Goal: Task Accomplishment & Management: Manage account settings

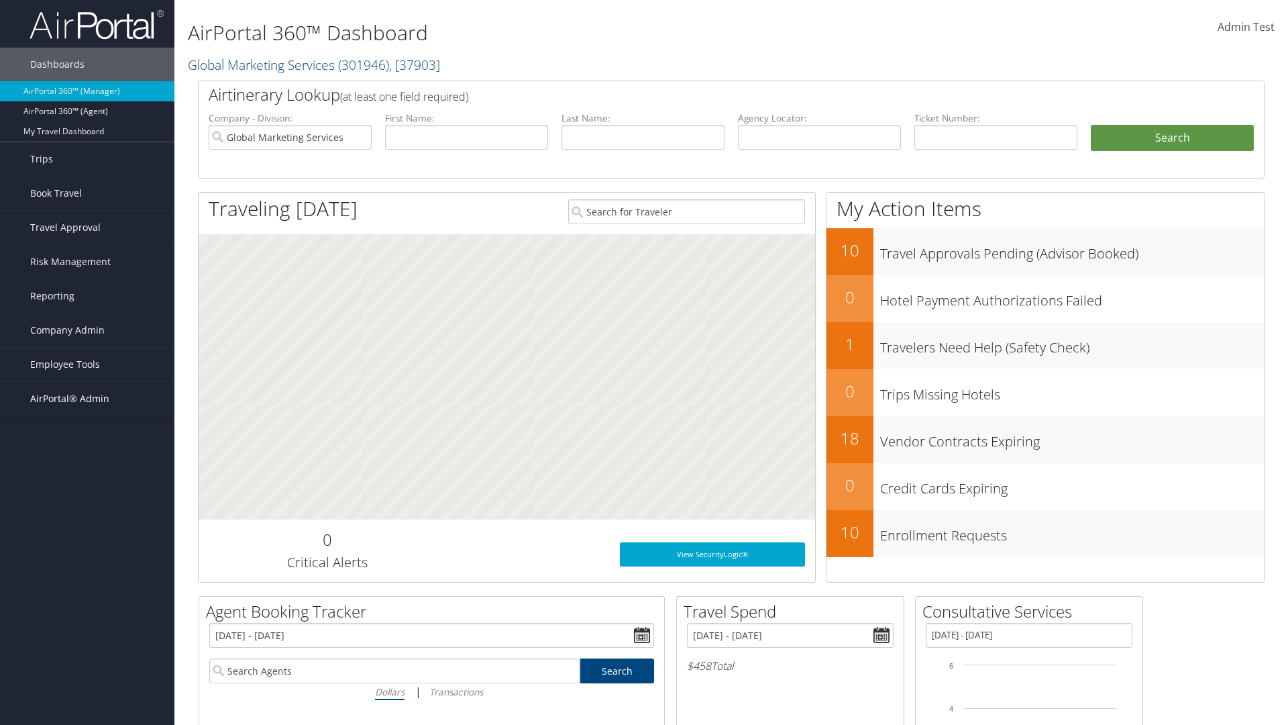
click at [87, 399] on span "AirPortal® Admin" at bounding box center [69, 399] width 79 height 34
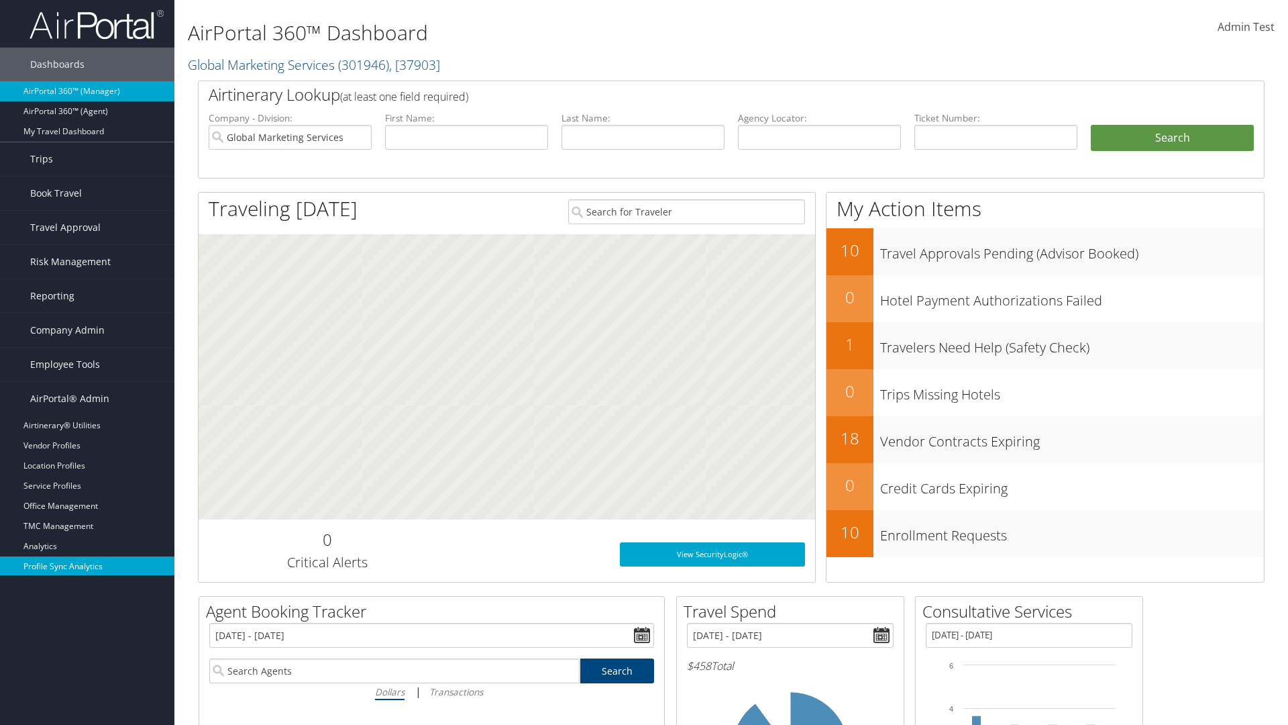
click at [87, 566] on link "Profile Sync Analytics" at bounding box center [87, 566] width 174 height 20
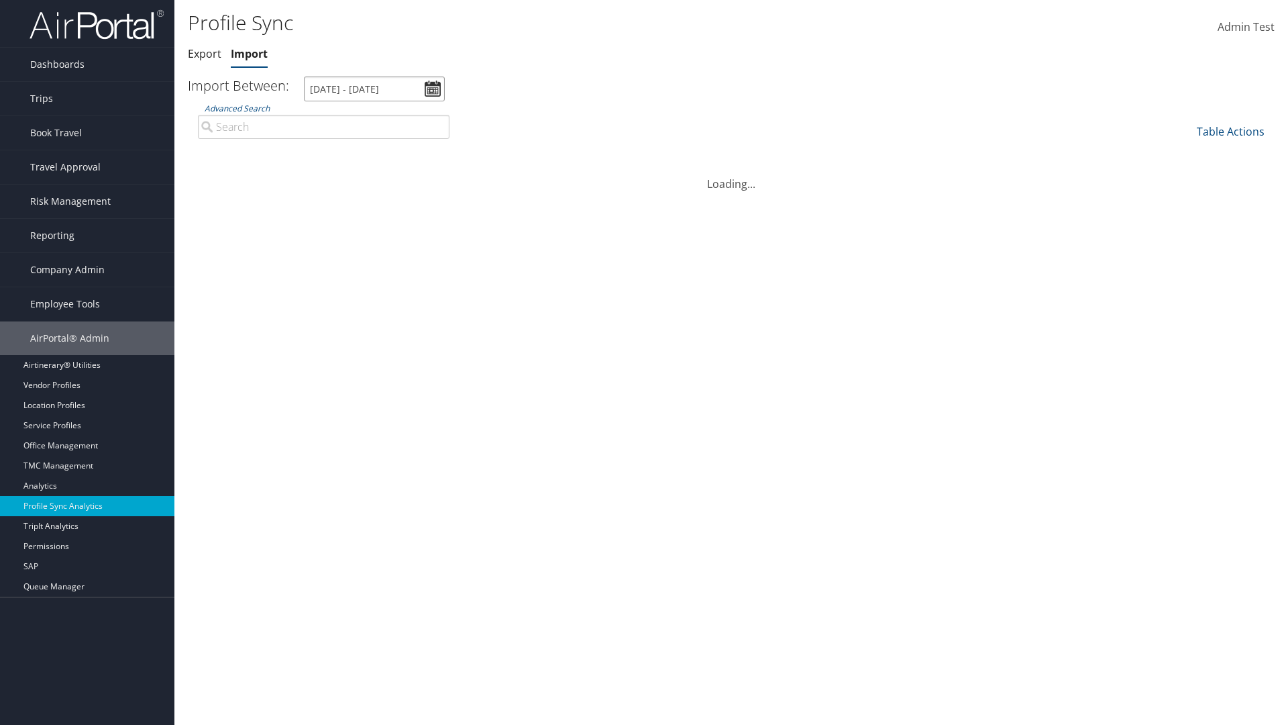
click at [374, 89] on input "[DATE] - [DATE]" at bounding box center [374, 88] width 141 height 25
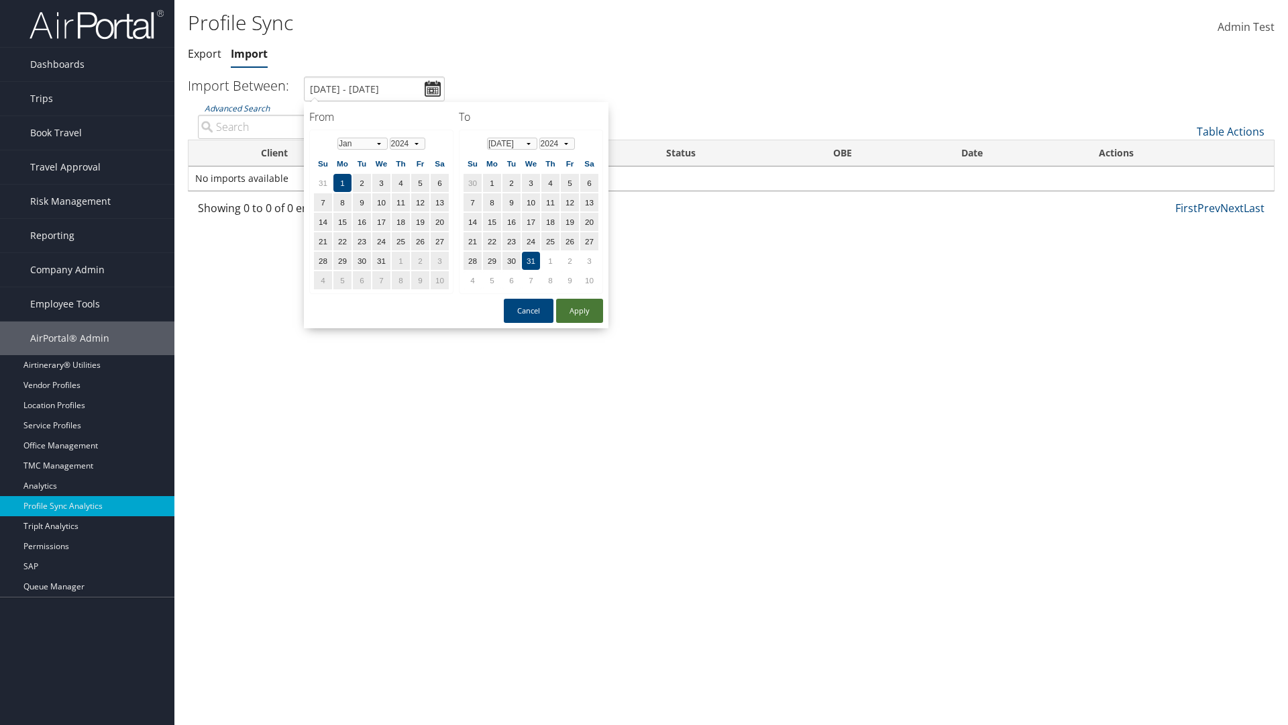
click at [580, 310] on button "Apply" at bounding box center [579, 311] width 47 height 24
type input "1/1/2024 - 7/31/2024"
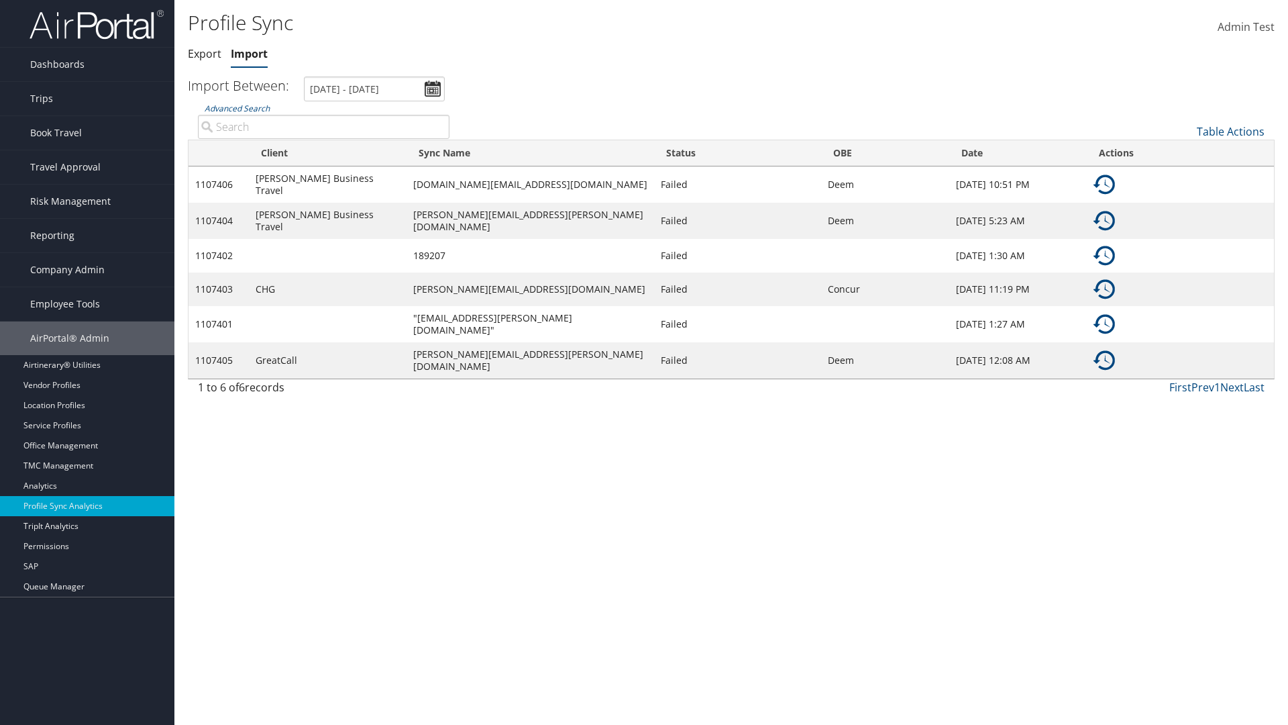
click at [1104, 183] on img at bounding box center [1104, 184] width 21 height 21
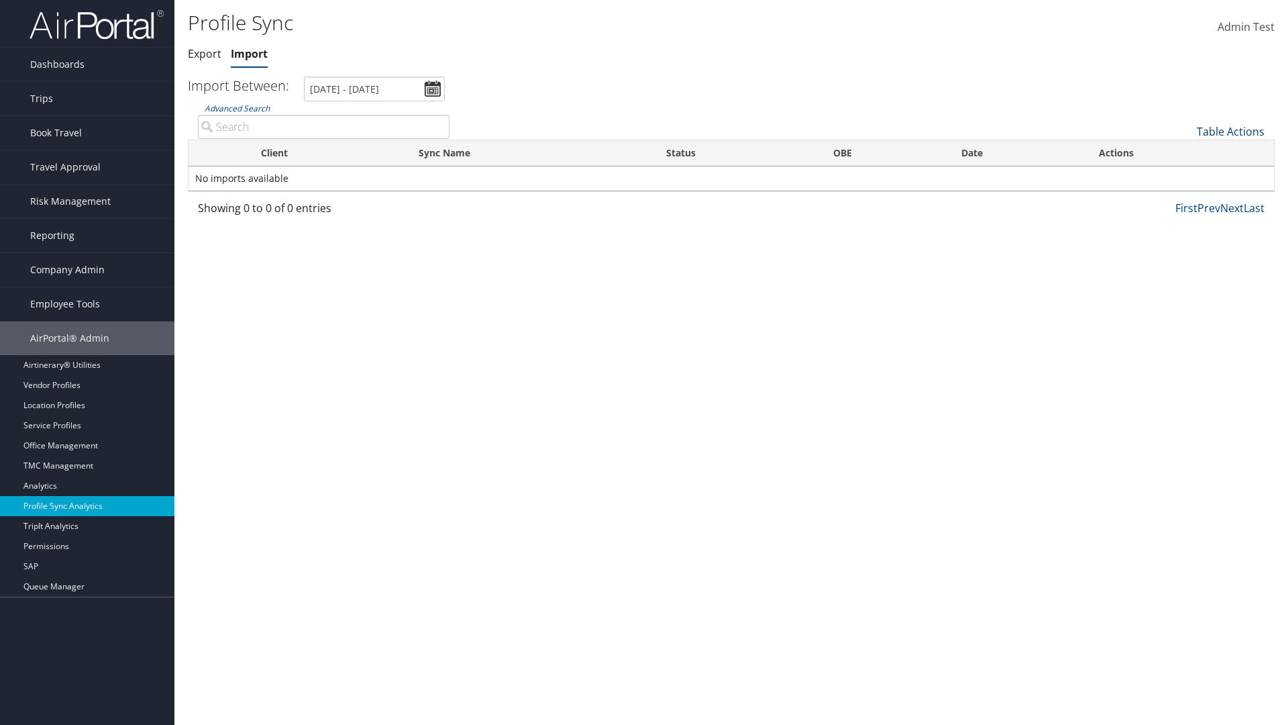
click at [1231, 131] on link "Table Actions" at bounding box center [1231, 131] width 68 height 15
click at [1186, 152] on link "Sync Profile" at bounding box center [1186, 152] width 176 height 23
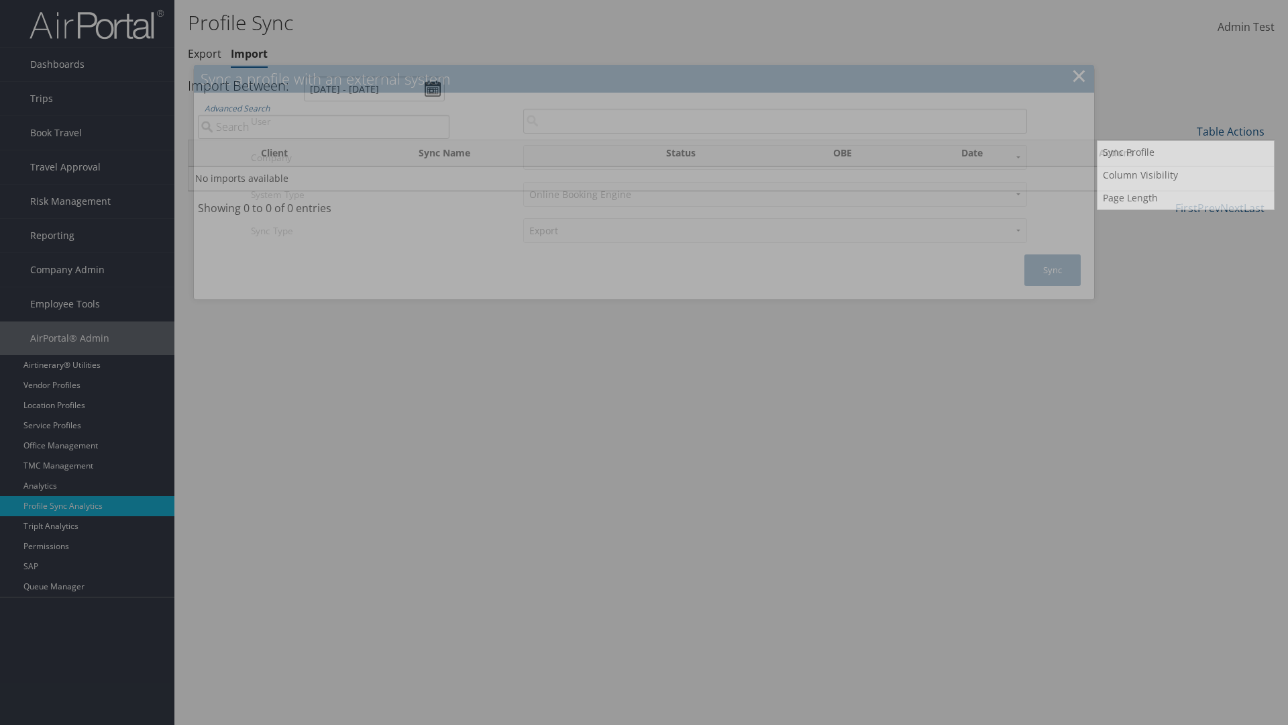
click at [775, 121] on input "User" at bounding box center [775, 121] width 504 height 25
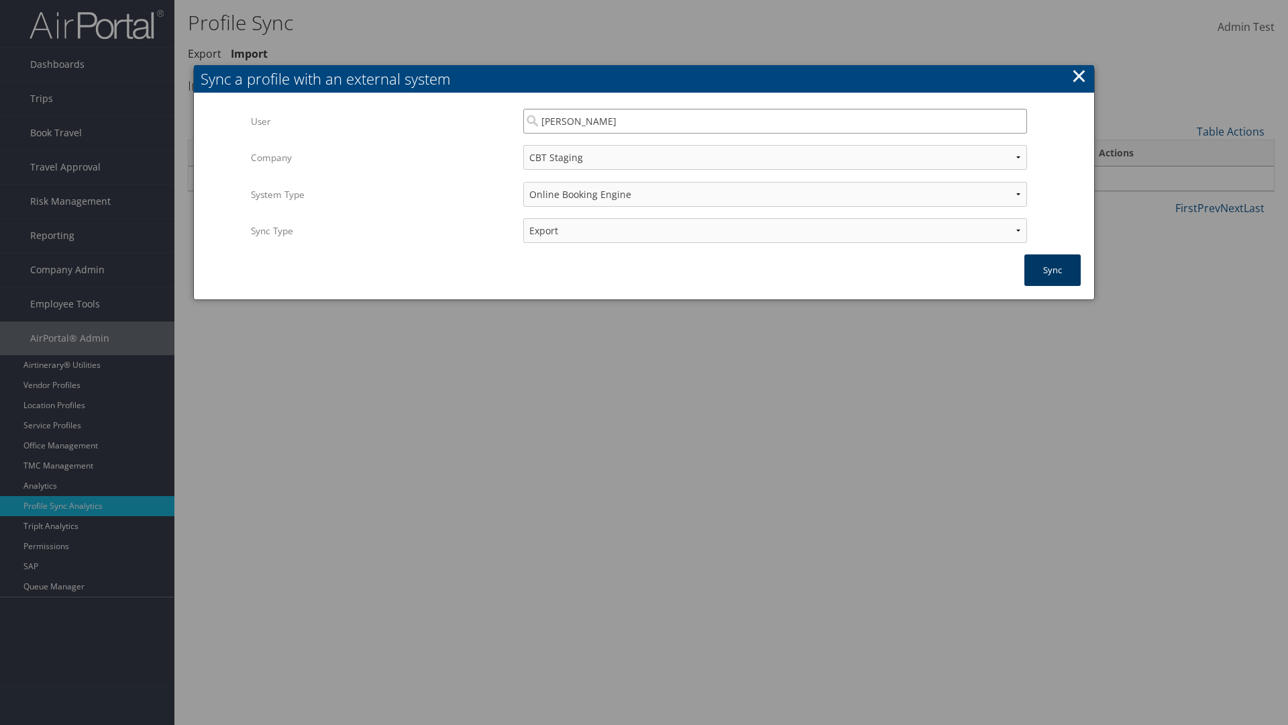
type input "Kyle Casazza"
click at [1053, 270] on button "Sync" at bounding box center [1053, 270] width 56 height 32
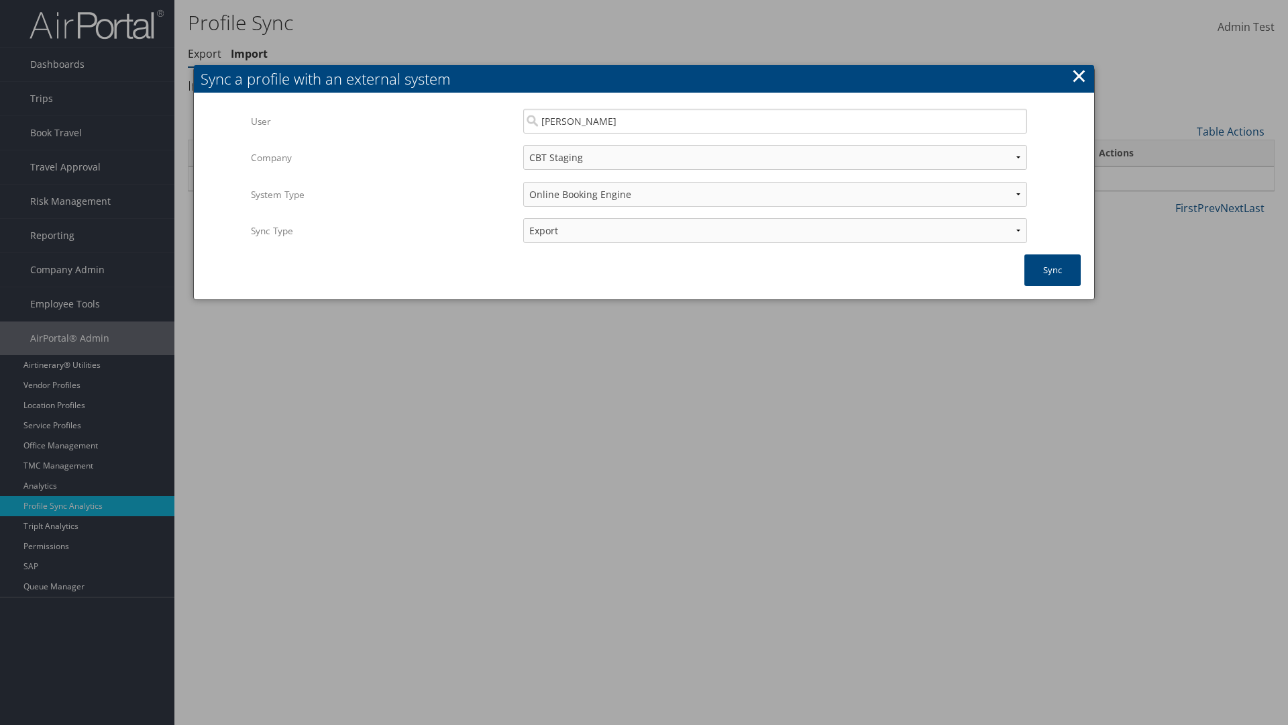
click at [205, 54] on link "Export" at bounding box center [205, 53] width 34 height 15
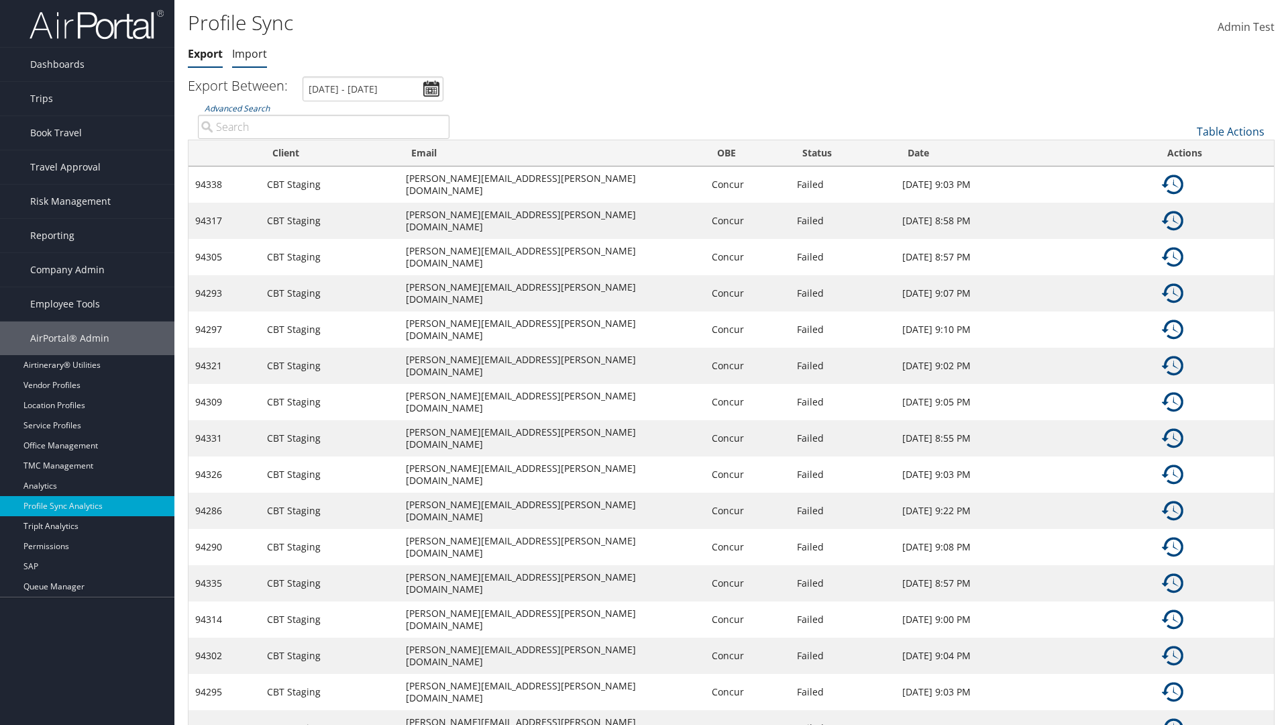
click at [250, 54] on link "Import" at bounding box center [249, 53] width 35 height 15
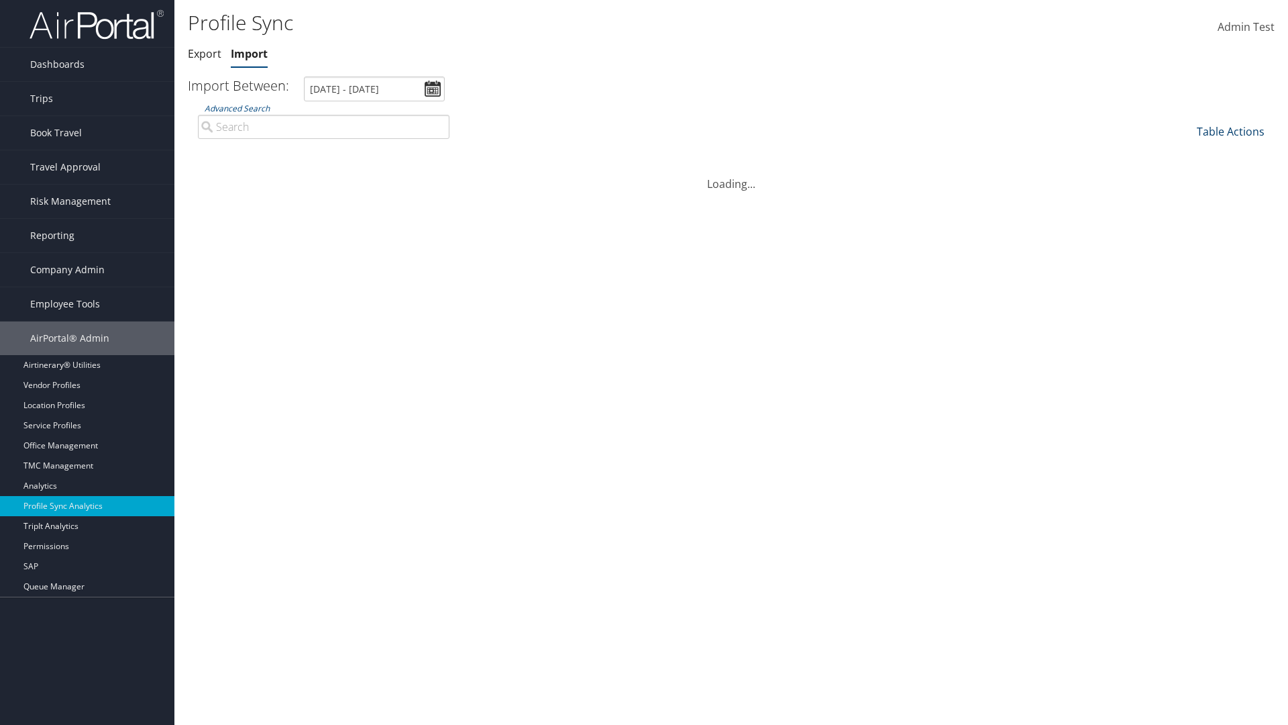
click at [1231, 131] on link "Table Actions" at bounding box center [1231, 131] width 68 height 15
click at [1186, 197] on link "Page Length" at bounding box center [1186, 198] width 176 height 23
click at [1231, 131] on link "Table Actions" at bounding box center [1231, 131] width 68 height 15
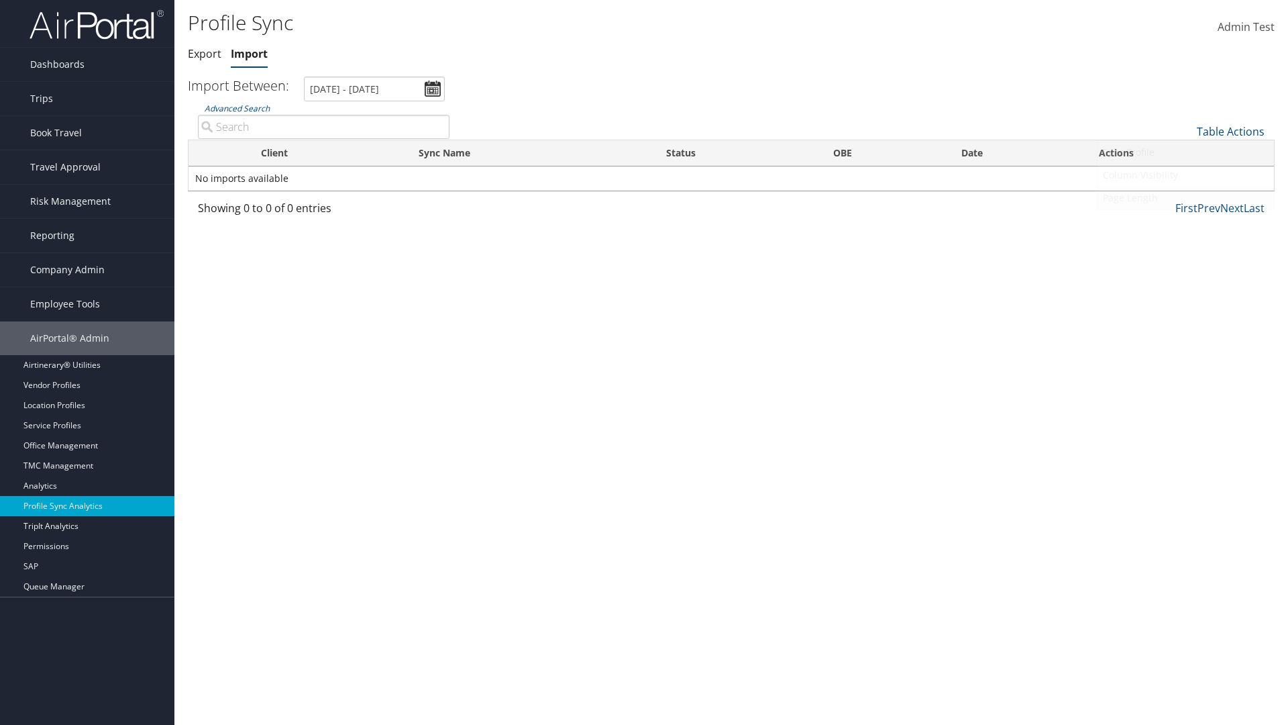
click at [1186, 197] on link "Page Length" at bounding box center [1186, 198] width 176 height 23
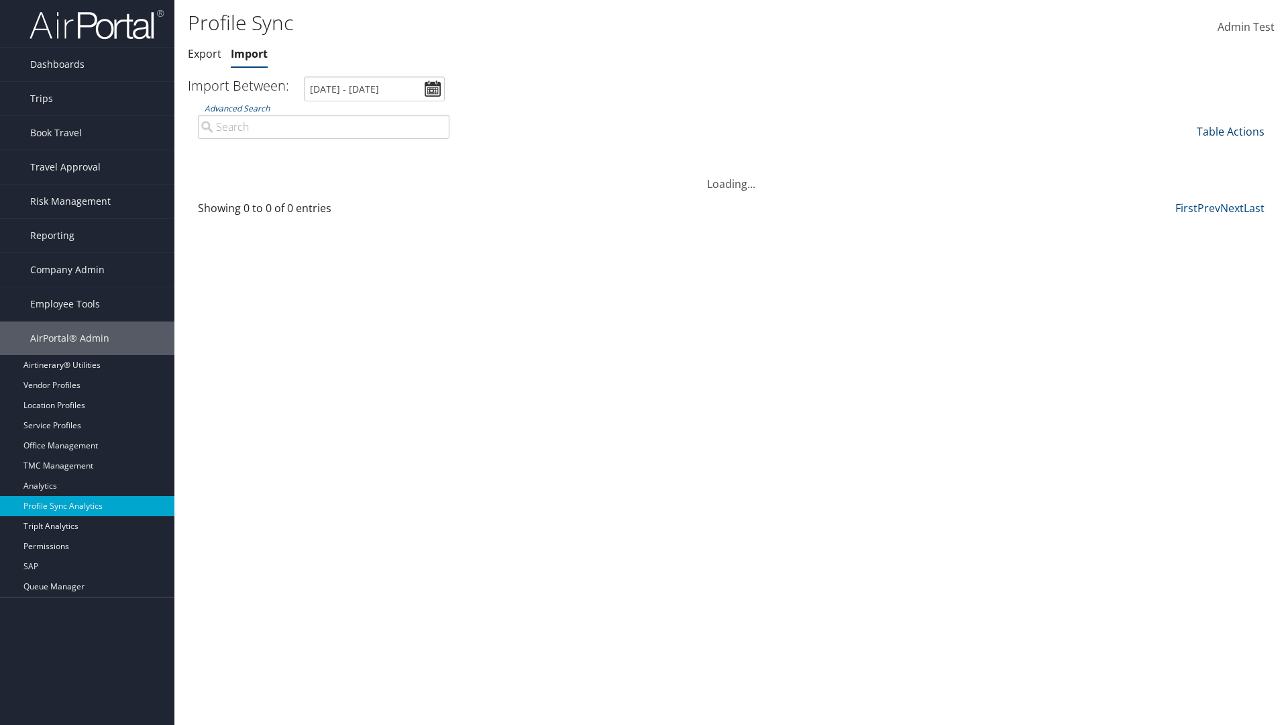
click at [1231, 131] on link "Table Actions" at bounding box center [1231, 131] width 68 height 15
click at [1186, 174] on link "Column Visibility" at bounding box center [1186, 175] width 176 height 23
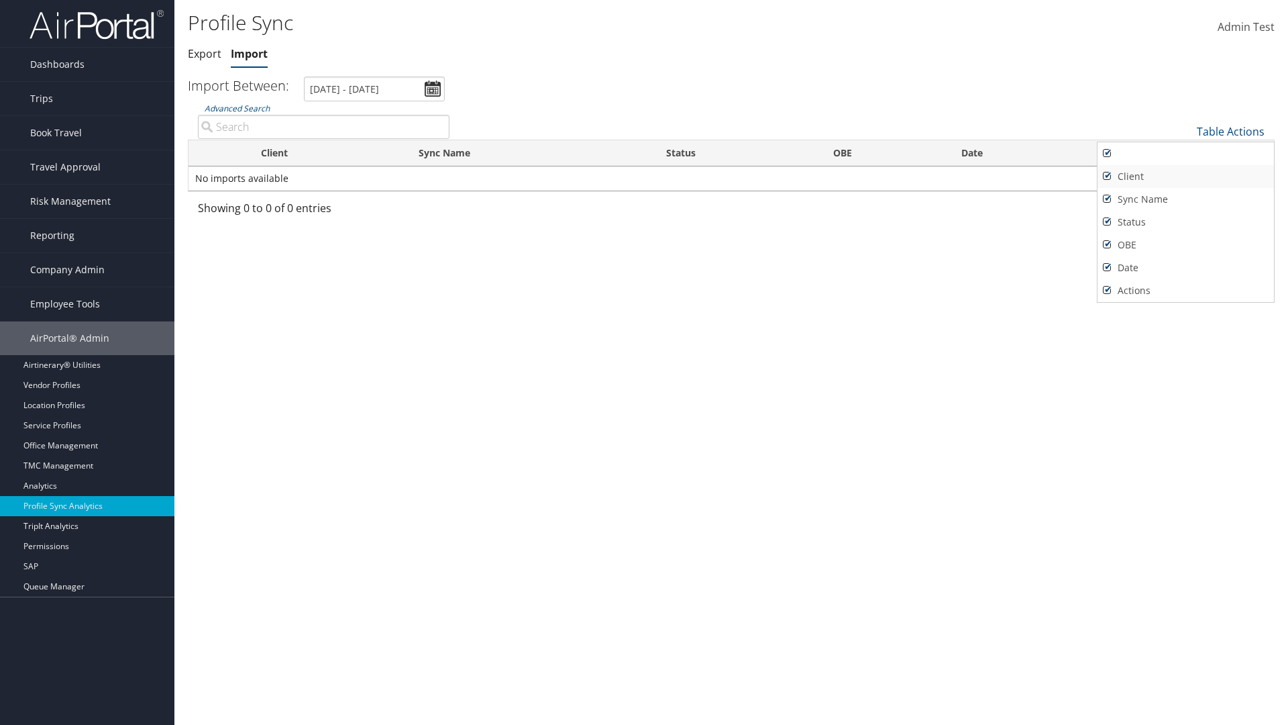
click at [1186, 176] on link "Client" at bounding box center [1186, 176] width 176 height 23
click at [1186, 199] on link "Sync Name" at bounding box center [1186, 199] width 176 height 23
click at [1186, 221] on link "Status" at bounding box center [1186, 222] width 176 height 23
click at [1186, 244] on link "OBE" at bounding box center [1186, 245] width 176 height 23
click at [1186, 267] on link "Date" at bounding box center [1186, 267] width 176 height 23
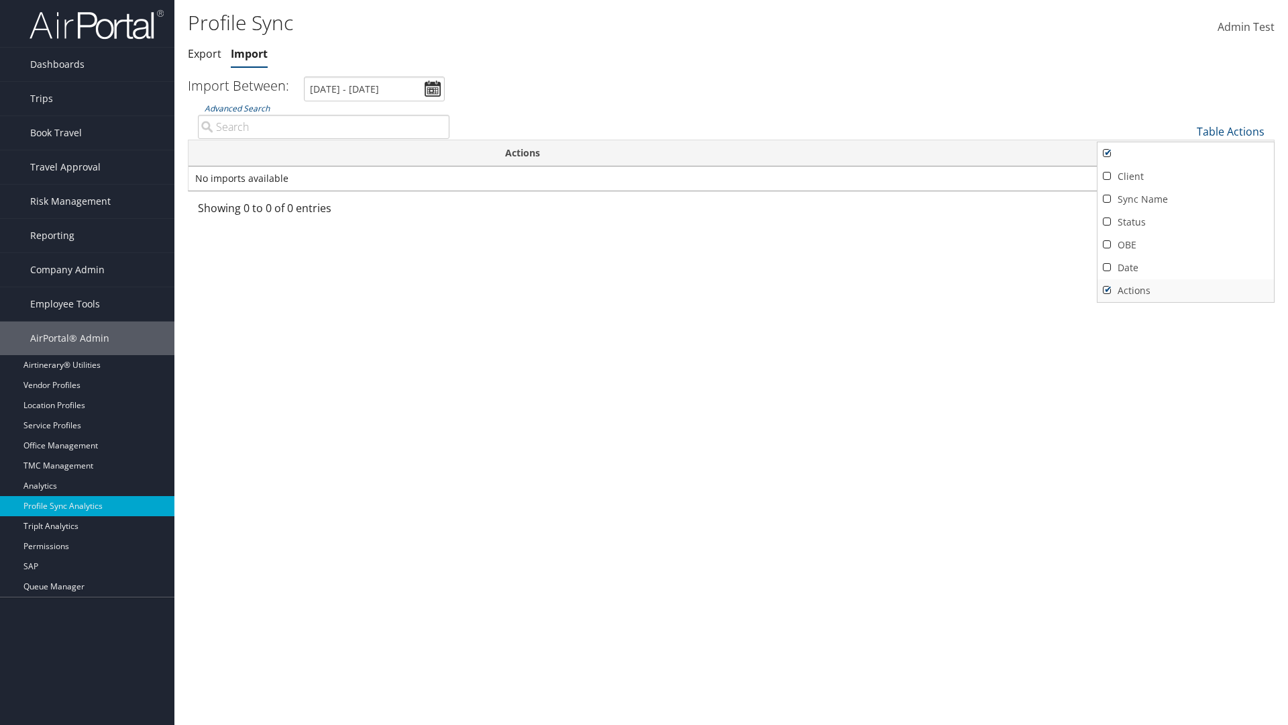
click at [1186, 290] on link "Actions" at bounding box center [1186, 290] width 176 height 23
click at [1186, 176] on link "Client" at bounding box center [1186, 176] width 176 height 23
click at [1186, 199] on link "Sync Name" at bounding box center [1186, 199] width 176 height 23
click at [1186, 221] on link "Status" at bounding box center [1186, 222] width 176 height 23
click at [1186, 244] on link "OBE" at bounding box center [1186, 245] width 176 height 23
